Goal: Contribute content: Contribute content

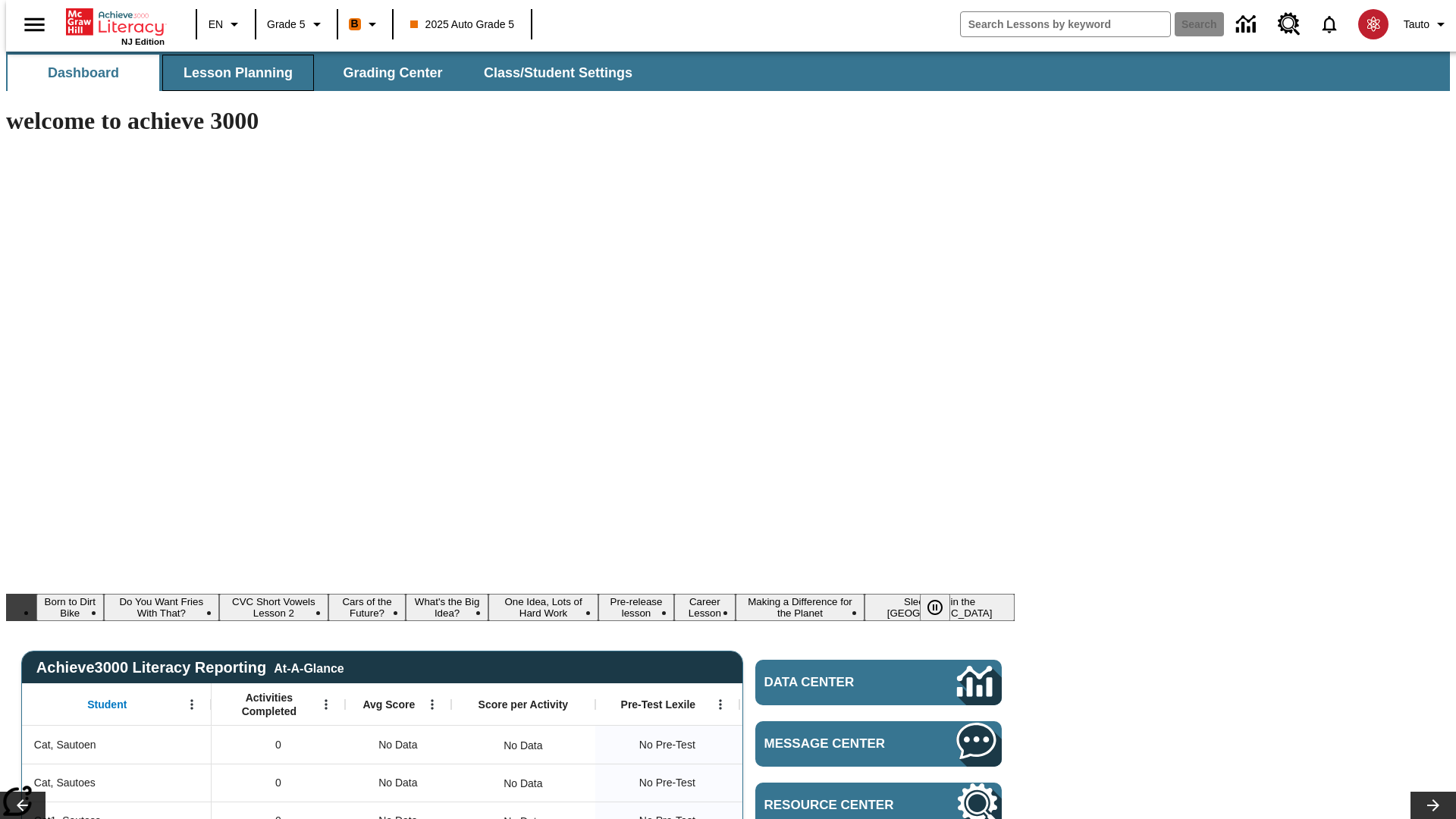
click at [232, 73] on span "Lesson Planning" at bounding box center [238, 73] width 109 height 17
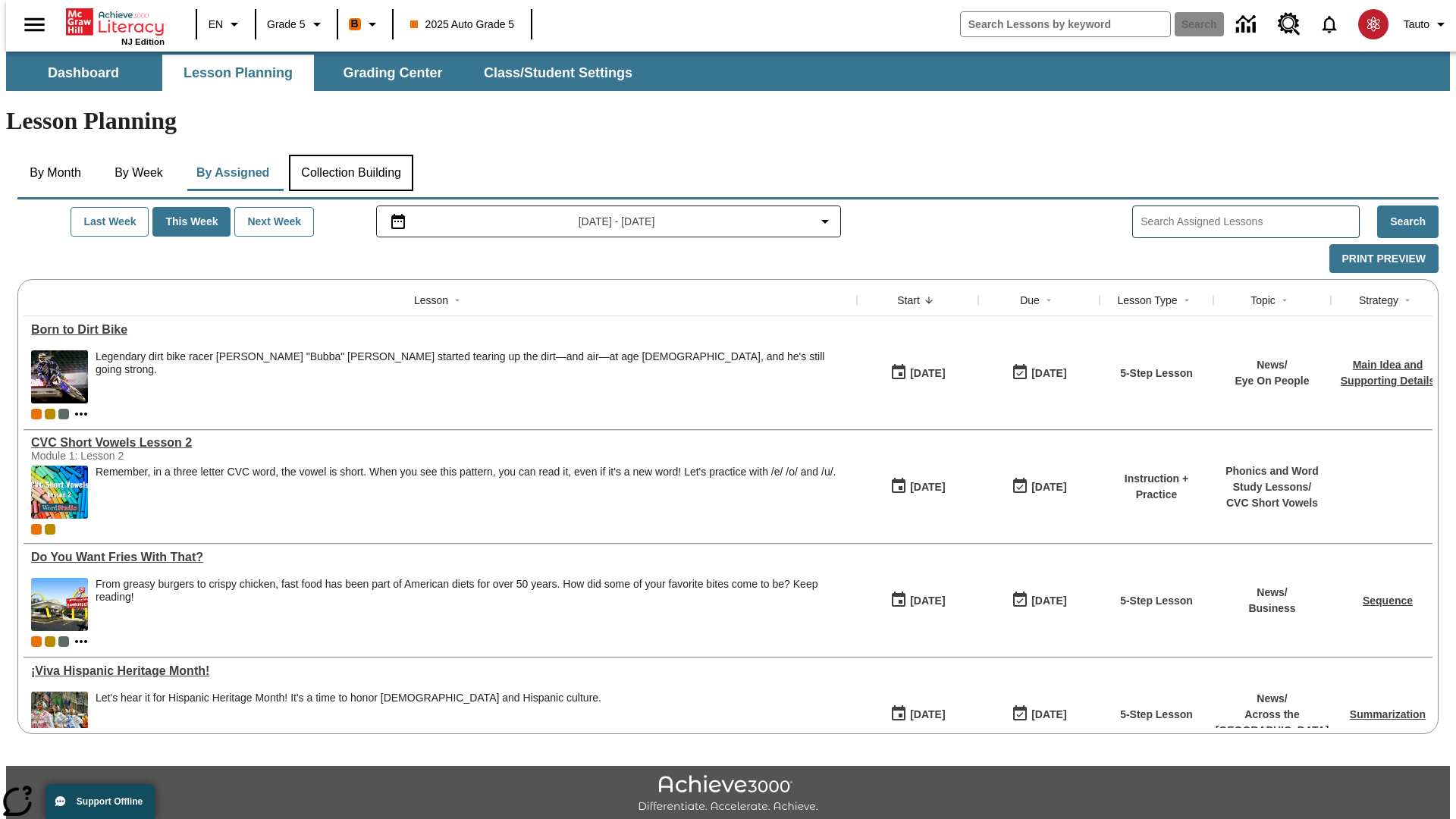
click at [351, 154] on button "Collection Building" at bounding box center [351, 173] width 124 height 36
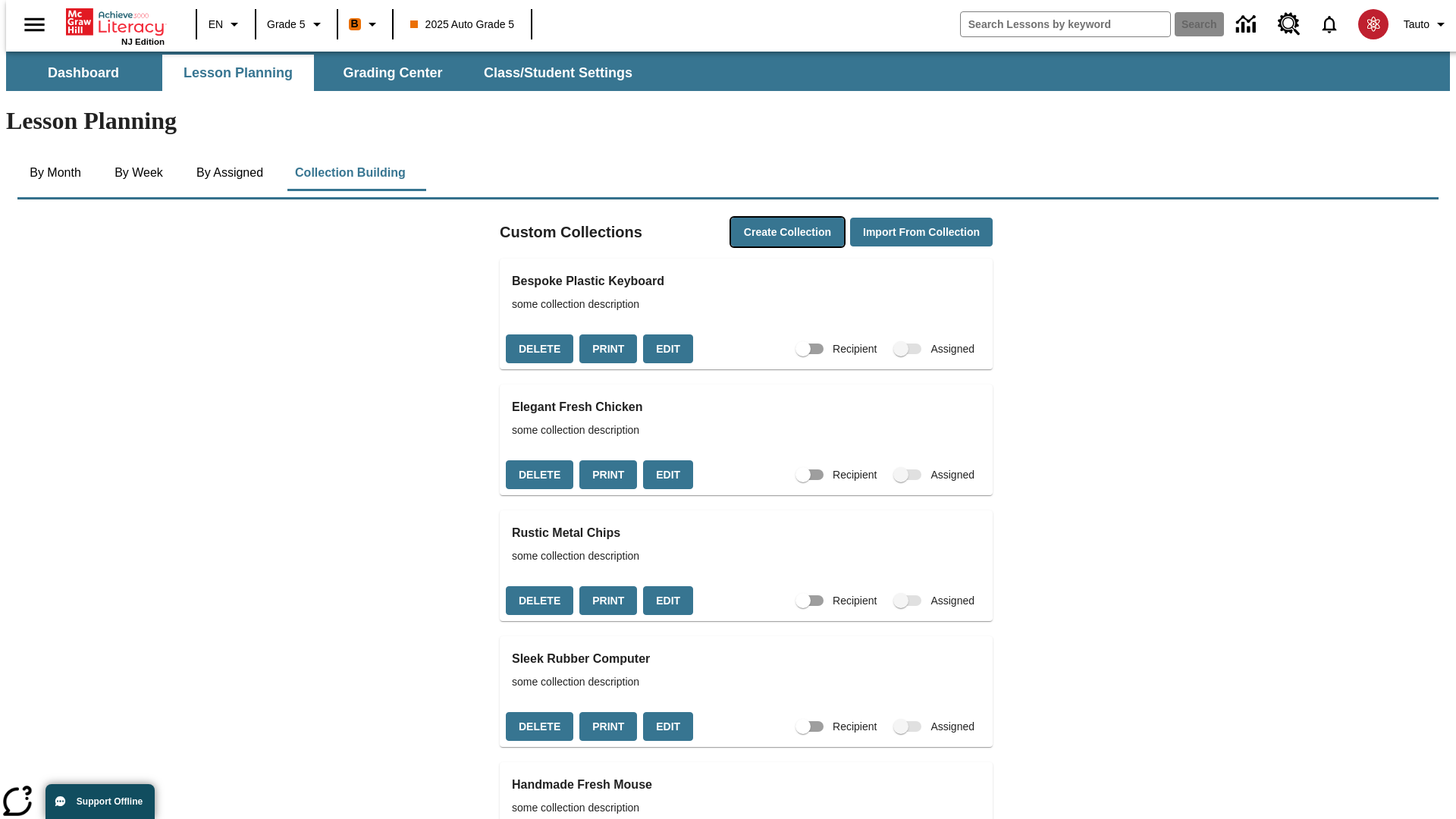
click at [758, 218] on button "Create Collection" at bounding box center [787, 232] width 113 height 30
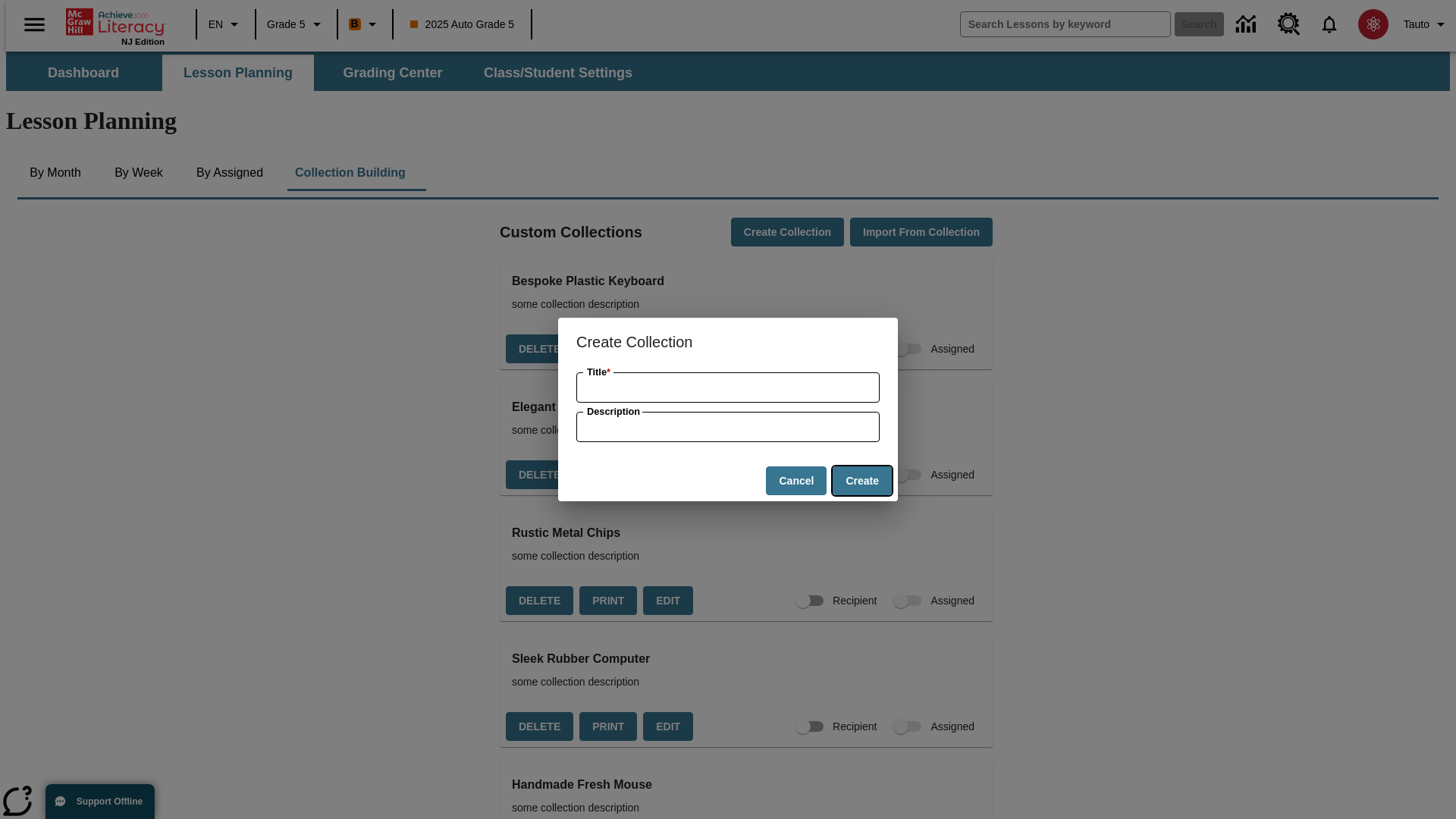
click at [862, 480] on button "Create" at bounding box center [862, 480] width 59 height 30
type input "Gorgeous Metal Pants"
type input "some collection description"
click at [862, 480] on button "Create" at bounding box center [862, 480] width 59 height 30
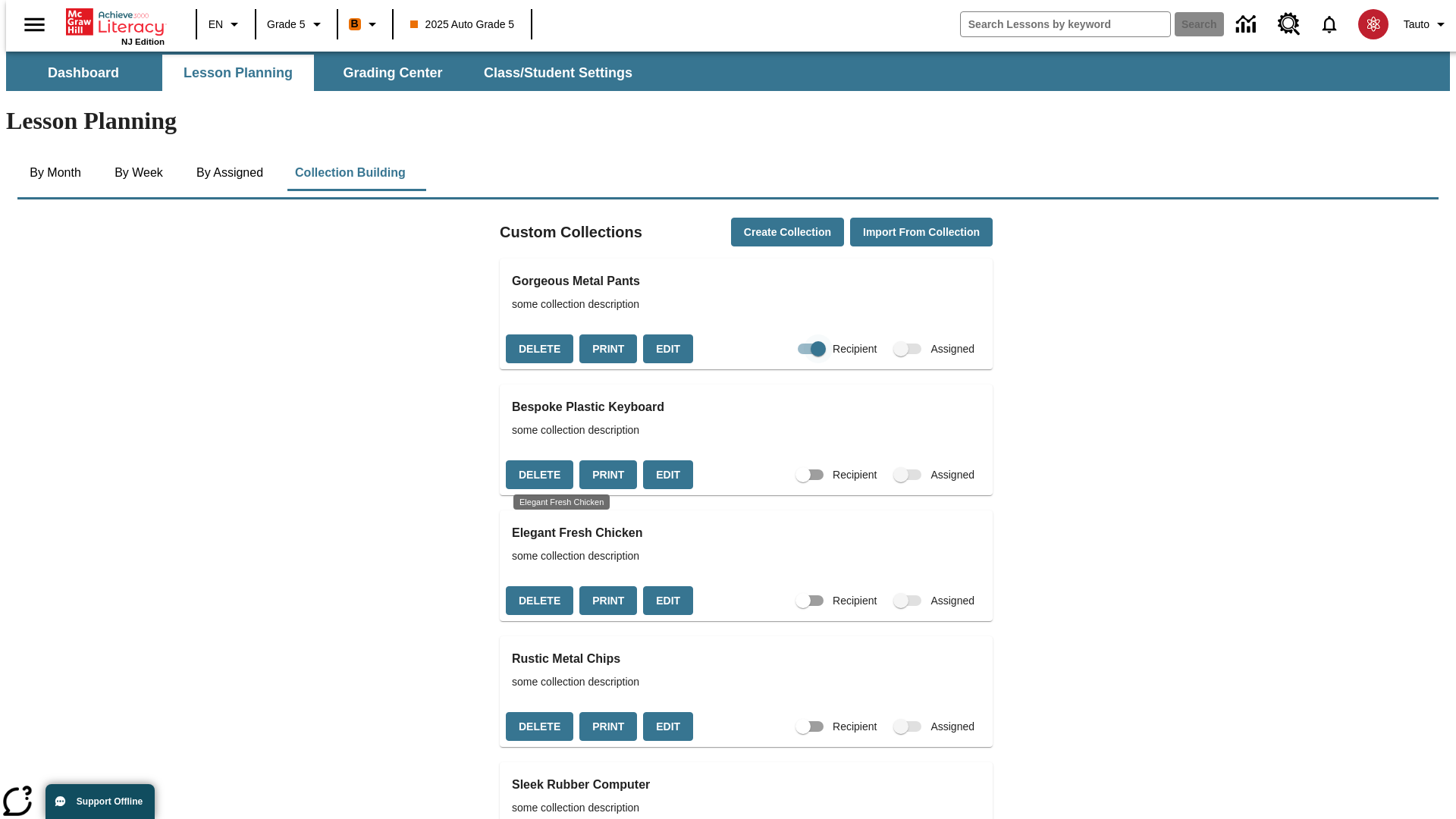
click at [788, 334] on input "Recipient" at bounding box center [817, 349] width 86 height 29
checkbox input "false"
